Goal: Task Accomplishment & Management: Manage account settings

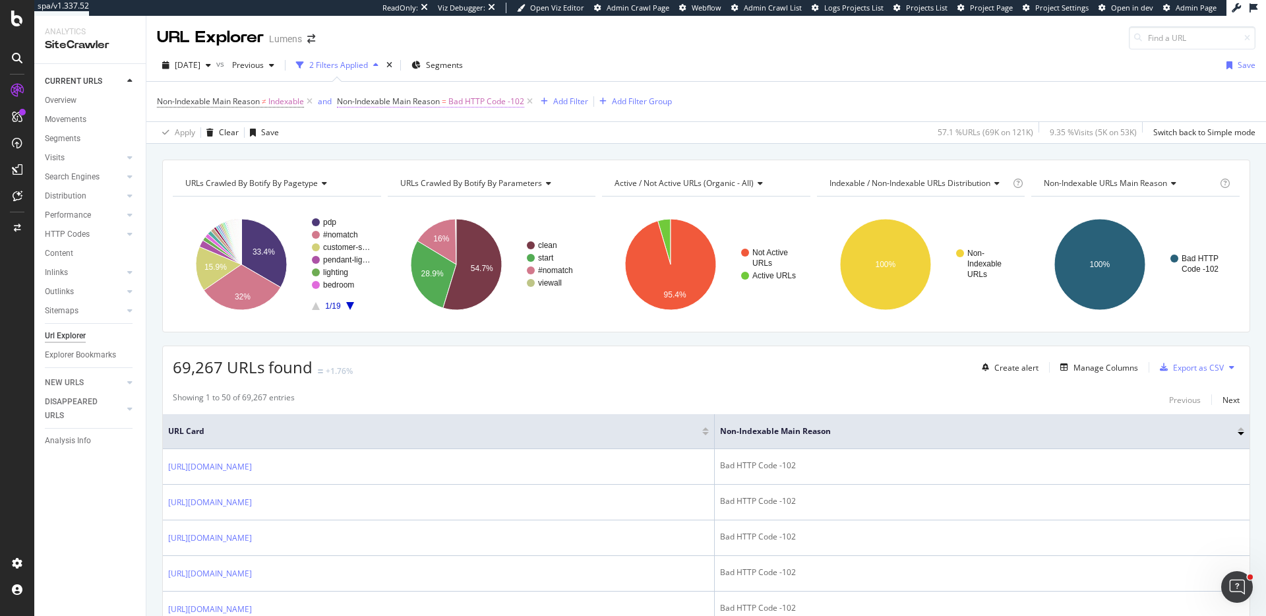
click at [468, 104] on span "Bad HTTP Code -102" at bounding box center [486, 101] width 76 height 18
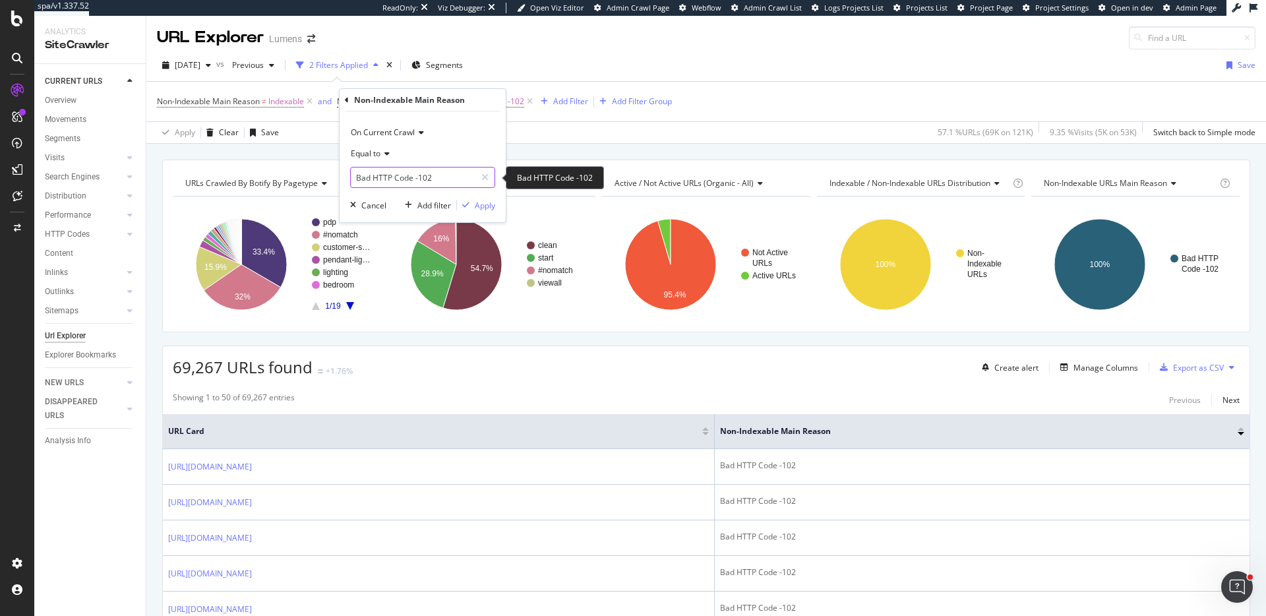
click at [392, 174] on input "Bad HTTP Code -102" at bounding box center [413, 177] width 125 height 21
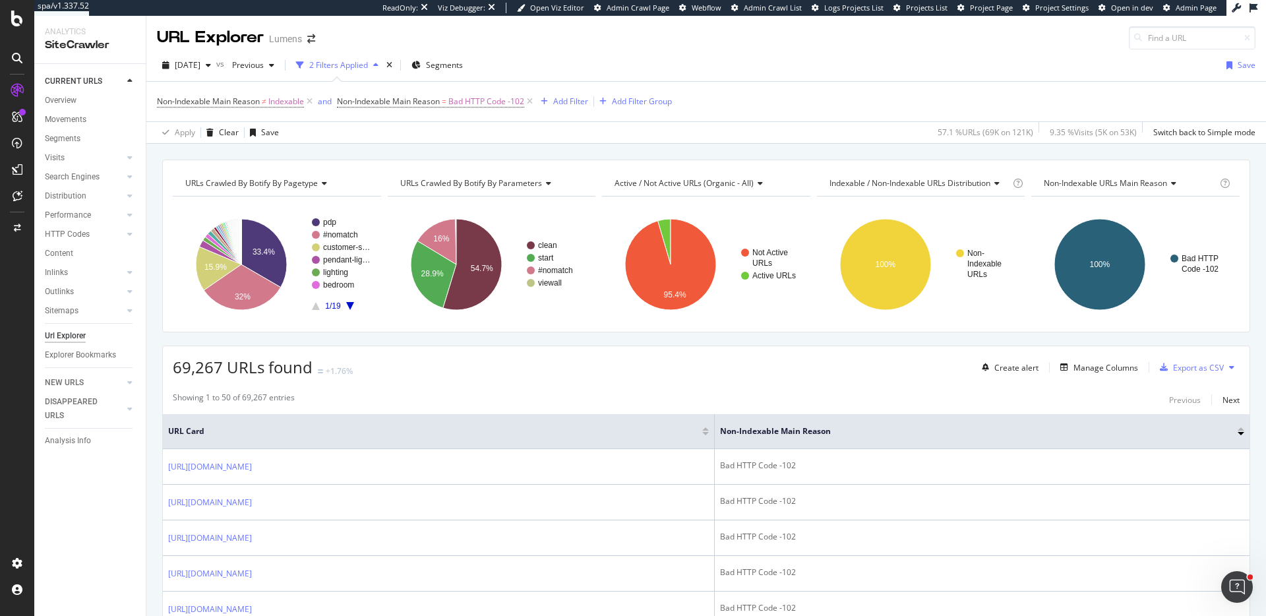
click at [656, 394] on div "Showing 1 to 50 of 69,267 entries Previous Next" at bounding box center [706, 400] width 1087 height 16
drag, startPoint x: 73, startPoint y: 501, endPoint x: 629, endPoint y: 0, distance: 748.5
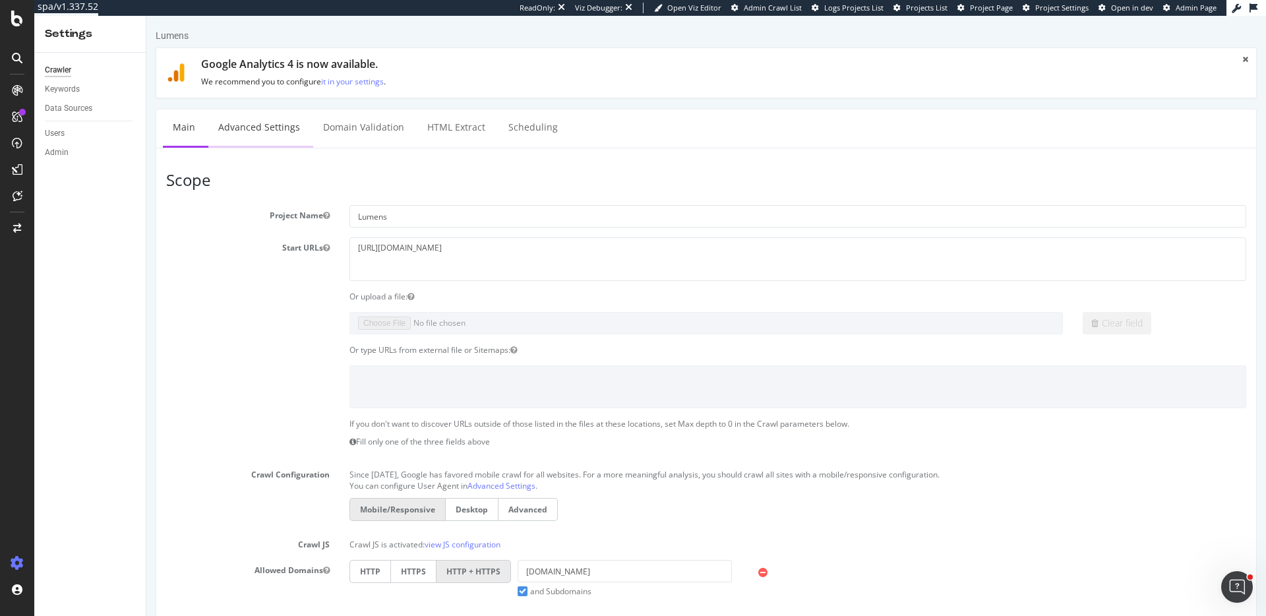
click at [258, 133] on link "Advanced Settings" at bounding box center [259, 127] width 102 height 36
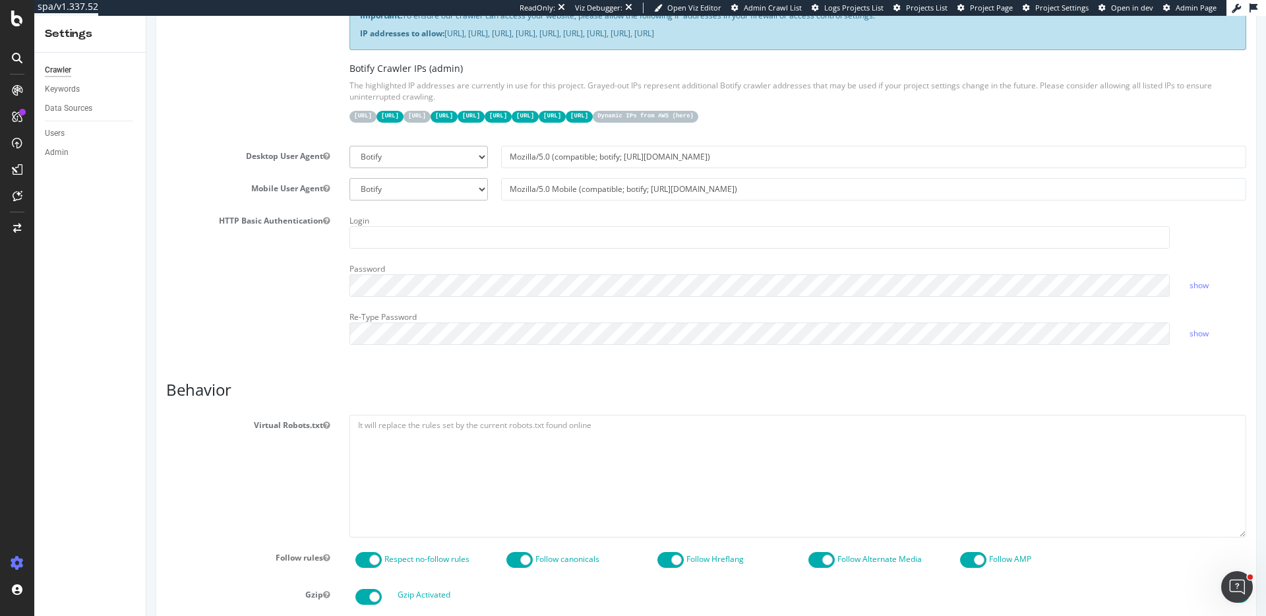
scroll to position [290, 0]
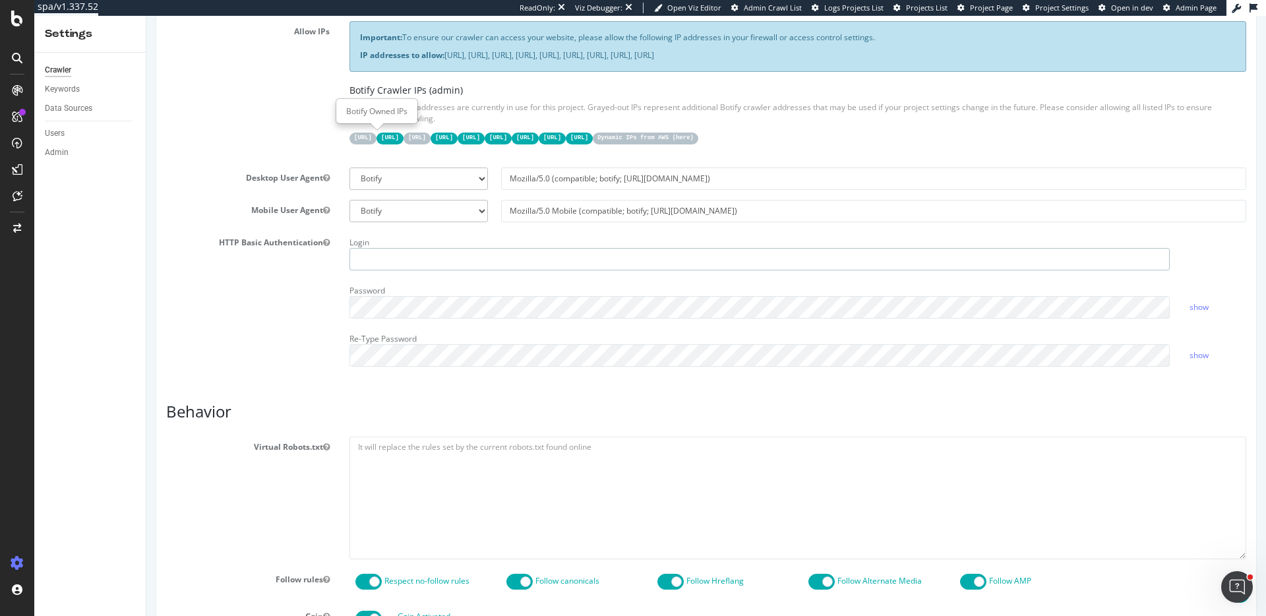
type input "ericmsheydwasser"
drag, startPoint x: 355, startPoint y: 138, endPoint x: 825, endPoint y: 135, distance: 470.2
click at [825, 135] on div "31.41.37.0/24 44.206.2.192/26 15.235.106.96/27 52.6.26.195/32 52.203.178.227/32…" at bounding box center [798, 137] width 897 height 13
click at [566, 135] on code "52.204.10.127/32" at bounding box center [552, 138] width 27 height 11
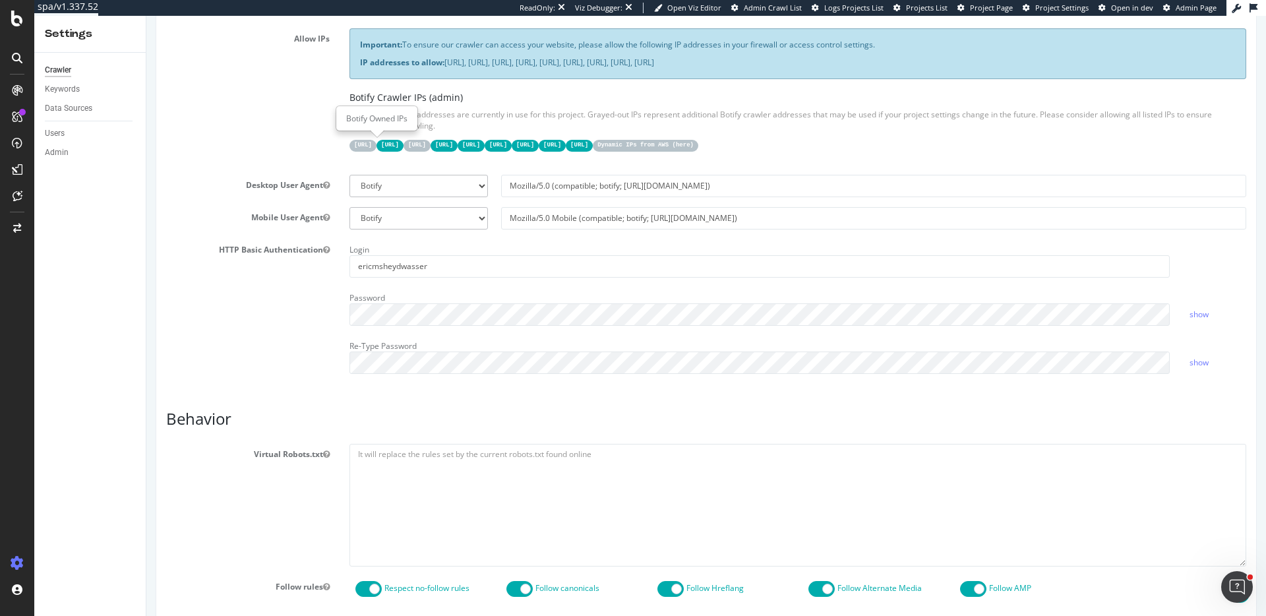
drag, startPoint x: 911, startPoint y: 137, endPoint x: 355, endPoint y: 140, distance: 556.0
click at [352, 140] on div "31.41.37.0/24 44.206.2.192/26 15.235.106.96/27 52.6.26.195/32 52.203.178.227/32…" at bounding box center [798, 144] width 897 height 13
copy div "31.41.37.0/24 44.206.2.192/26 15.235.106.96/27 52.6.26.195/32 52.203.178.227/32…"
click at [580, 87] on div "Important: To ensure our crawler can access your website, please allow the foll…" at bounding box center [798, 96] width 917 height 136
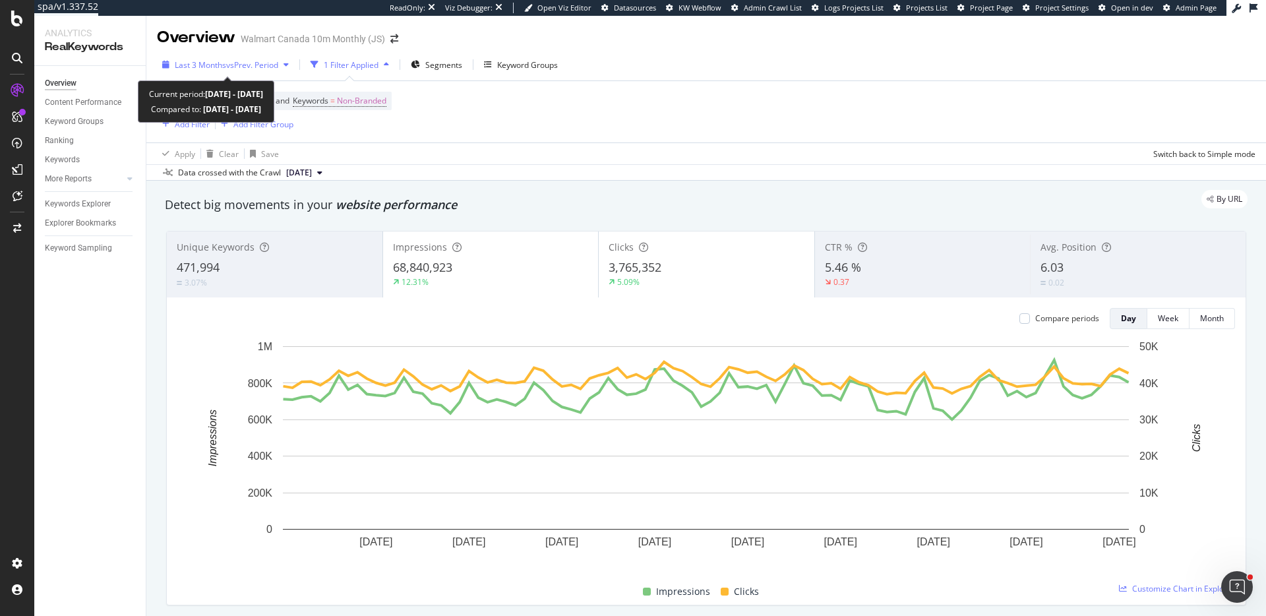
click at [261, 71] on div "Last 3 Months vs Prev. Period" at bounding box center [225, 65] width 137 height 20
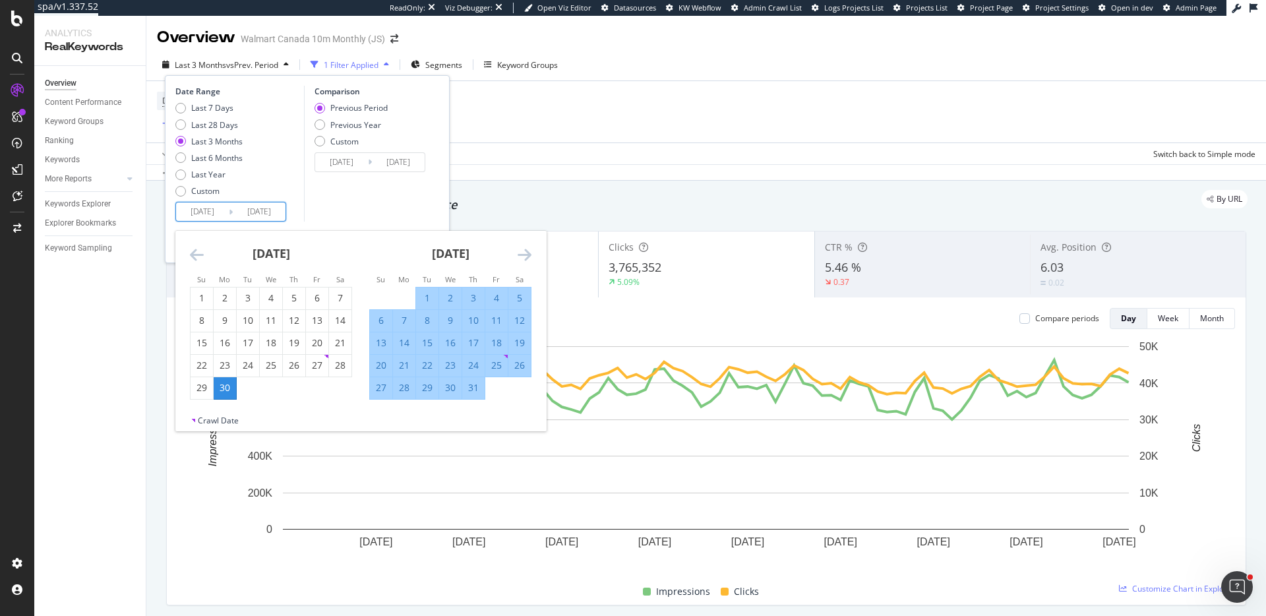
click at [204, 214] on input "2025/06/30" at bounding box center [202, 211] width 53 height 18
click at [526, 257] on icon "Move forward to switch to the next month." at bounding box center [525, 255] width 14 height 16
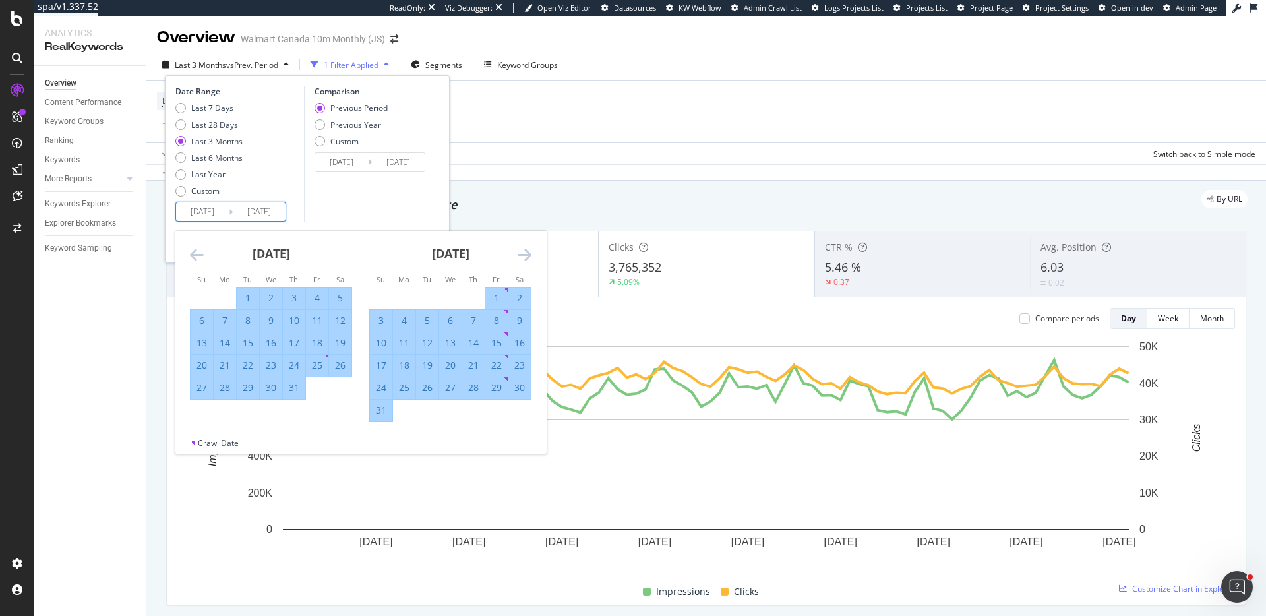
click at [526, 257] on icon "Move forward to switch to the next month." at bounding box center [525, 255] width 14 height 16
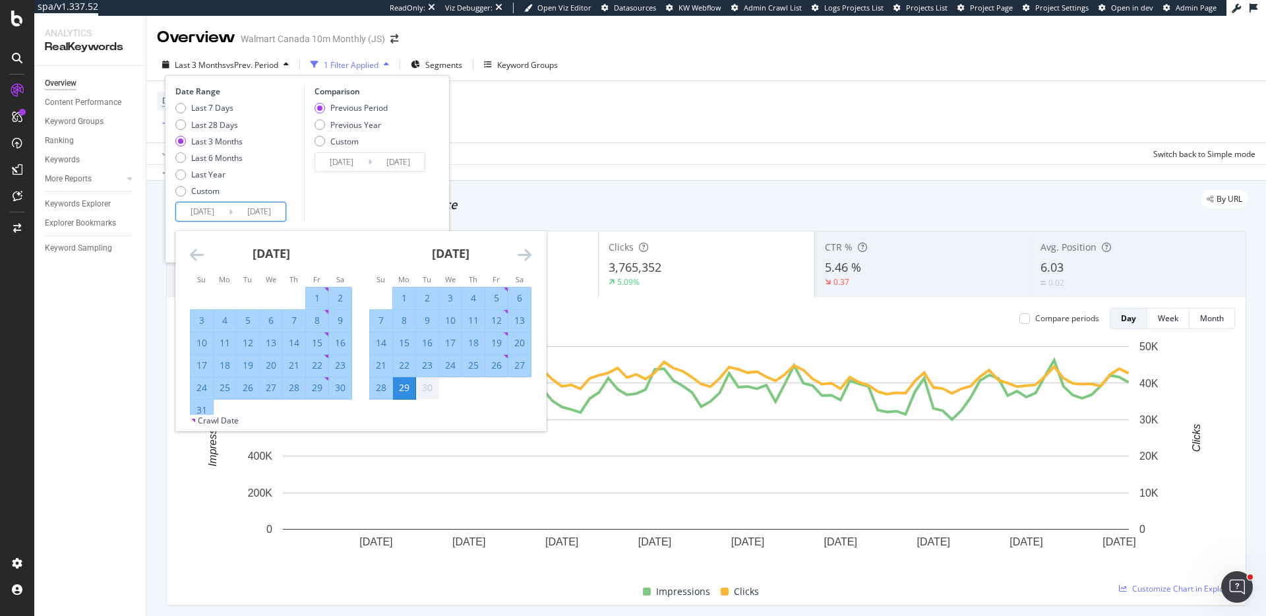
click at [526, 257] on icon "Move forward to switch to the next month." at bounding box center [525, 255] width 14 height 16
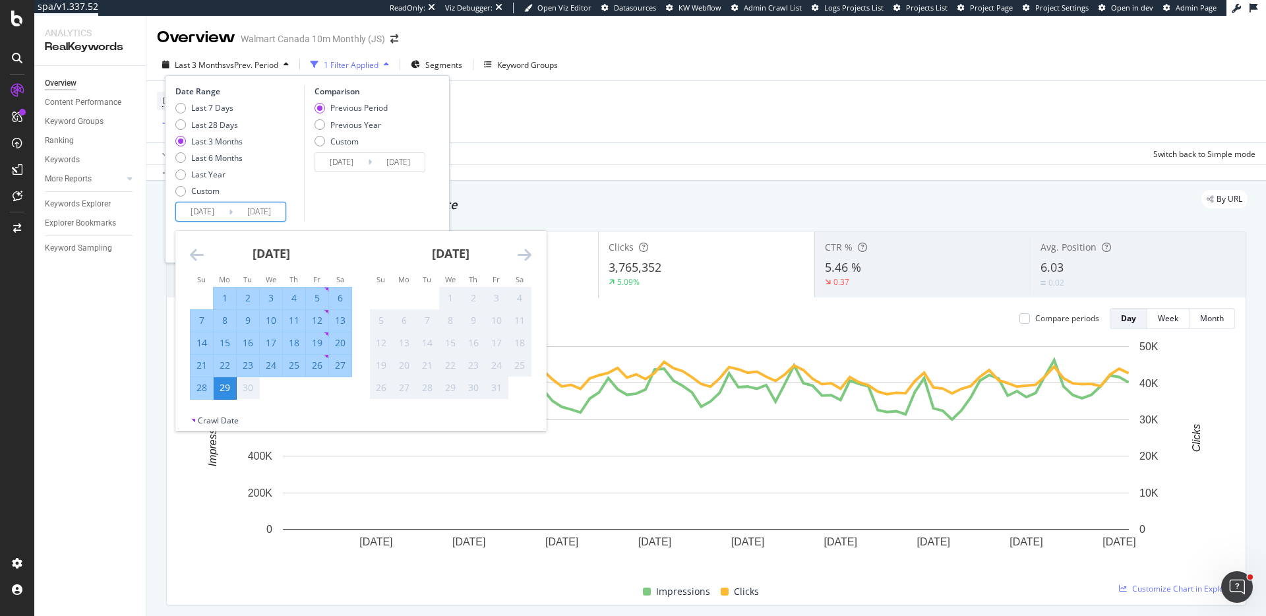
click at [526, 257] on icon "Move forward to switch to the next month." at bounding box center [525, 255] width 14 height 16
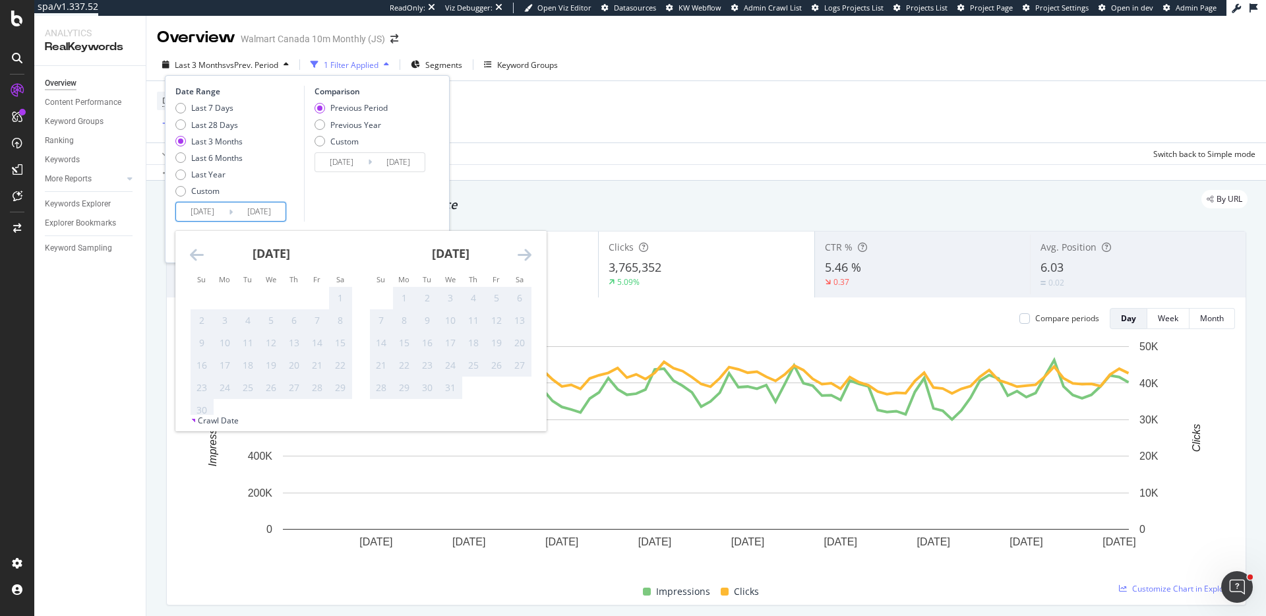
click at [200, 261] on icon "Move backward to switch to the previous month." at bounding box center [197, 255] width 14 height 16
click at [208, 259] on div "October 2025" at bounding box center [271, 259] width 162 height 56
click at [199, 257] on icon "Move backward to switch to the previous month." at bounding box center [197, 255] width 14 height 16
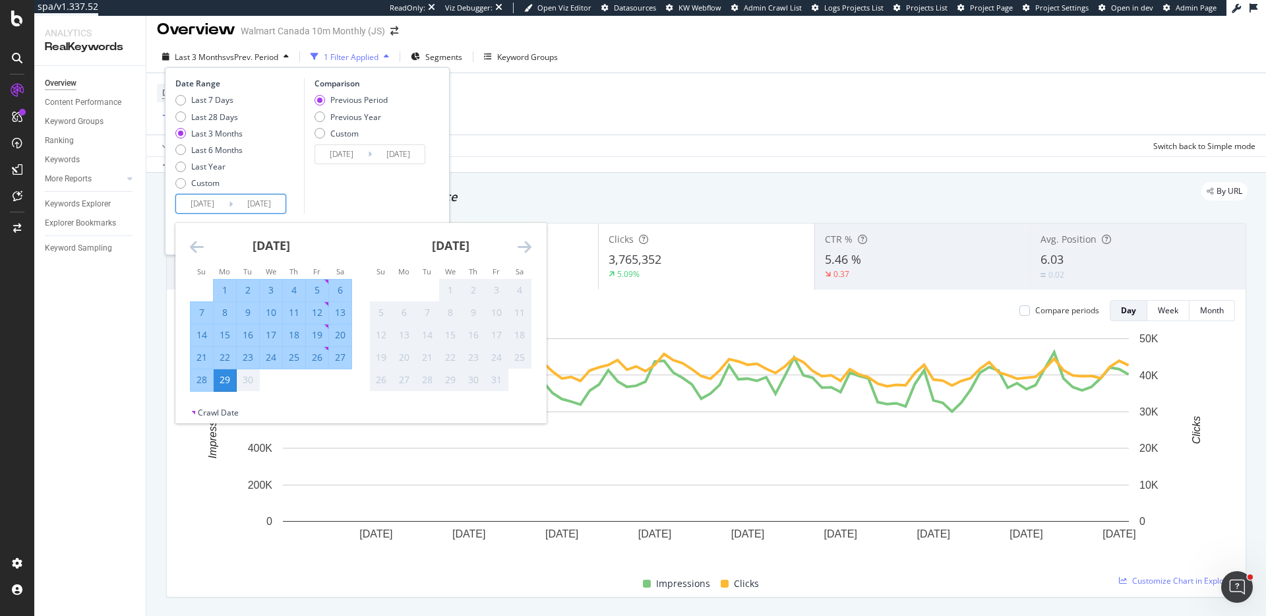
click at [224, 380] on div "29" at bounding box center [225, 379] width 22 height 13
type input "2025/09/29"
type input "2025/09/28"
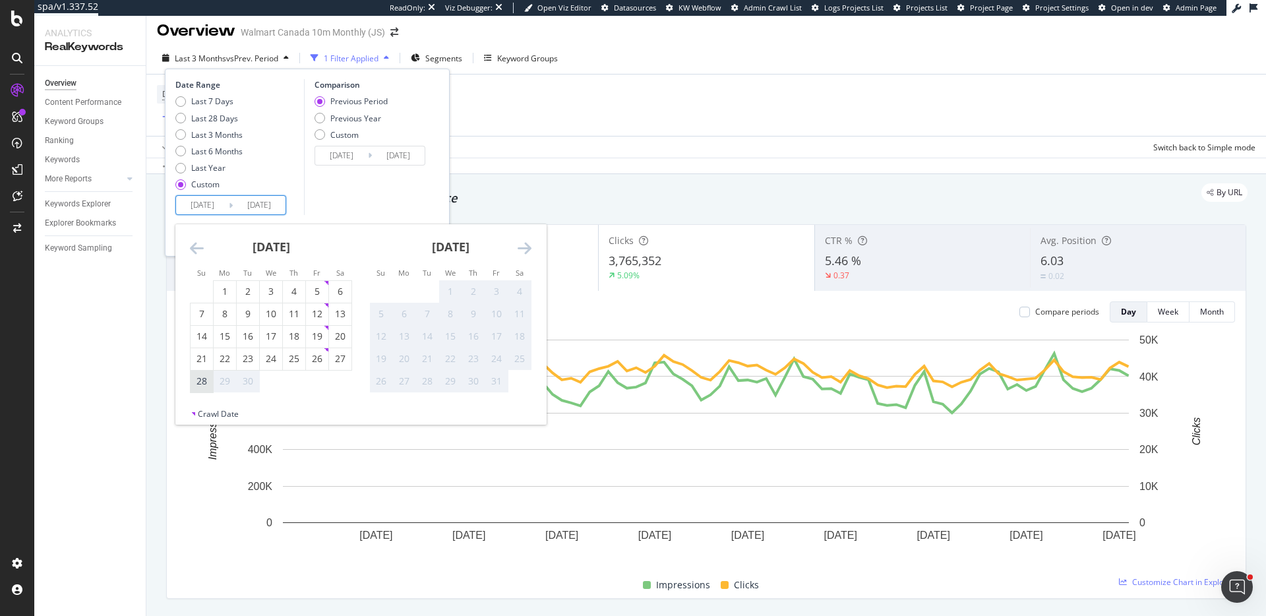
click at [200, 381] on div "28" at bounding box center [202, 381] width 22 height 13
type input "2025/09/28"
type input "2025/09/26"
type input "2025/09/27"
click at [200, 381] on div "28" at bounding box center [202, 381] width 22 height 13
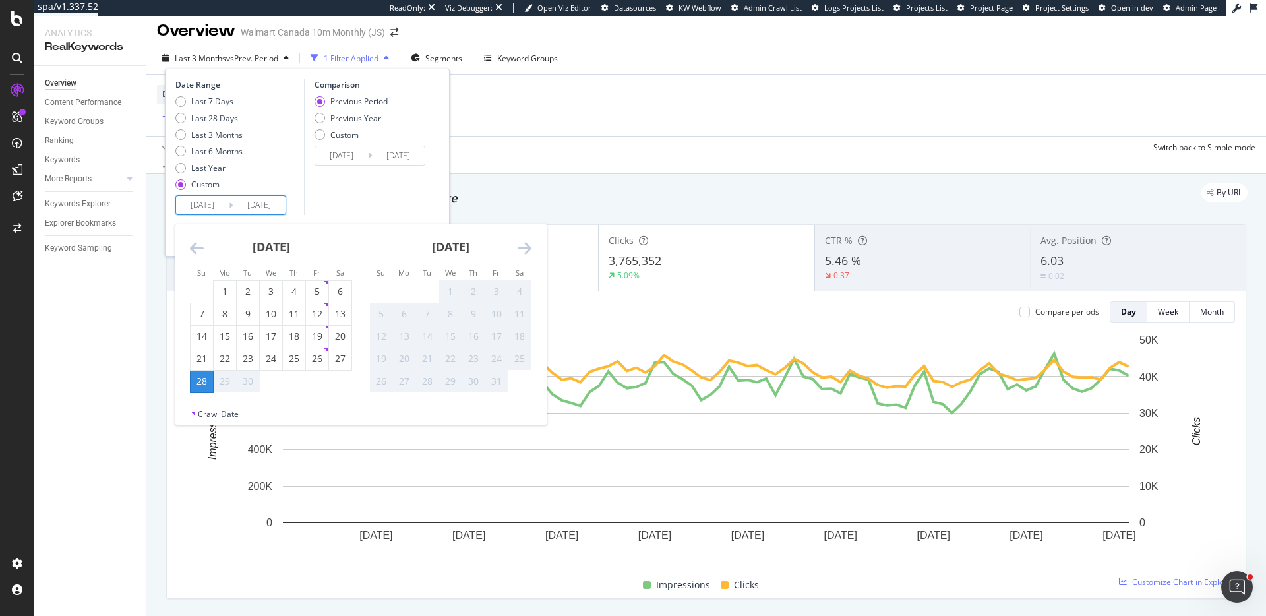
type input "2025/09/28"
type input "2025/09/27"
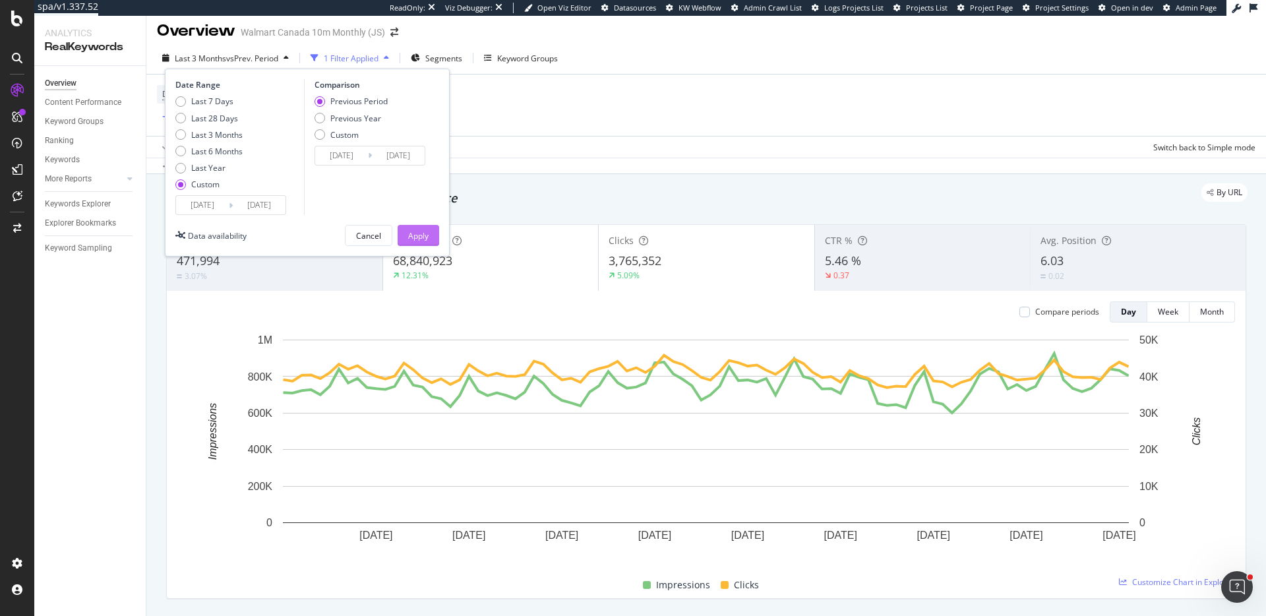
click at [423, 227] on div "Apply" at bounding box center [418, 236] width 20 height 20
